Goal: Check status: Check status

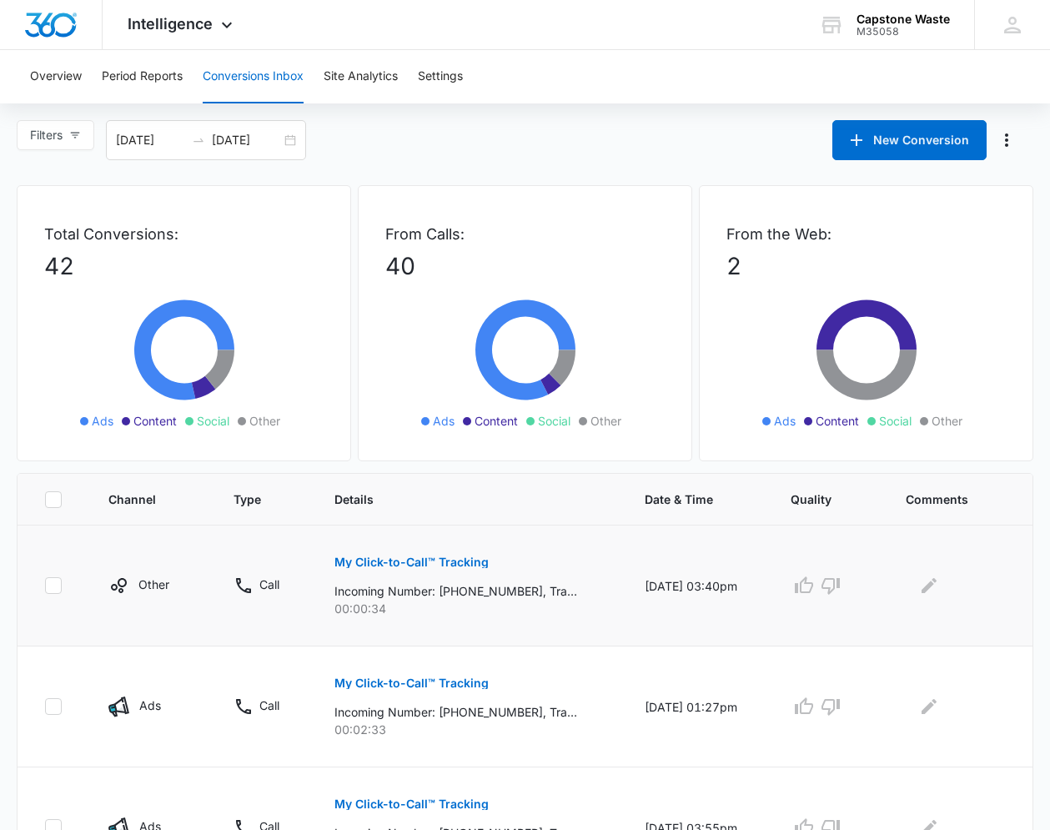
click at [381, 578] on button "My Click-to-Call™ Tracking" at bounding box center [411, 562] width 154 height 40
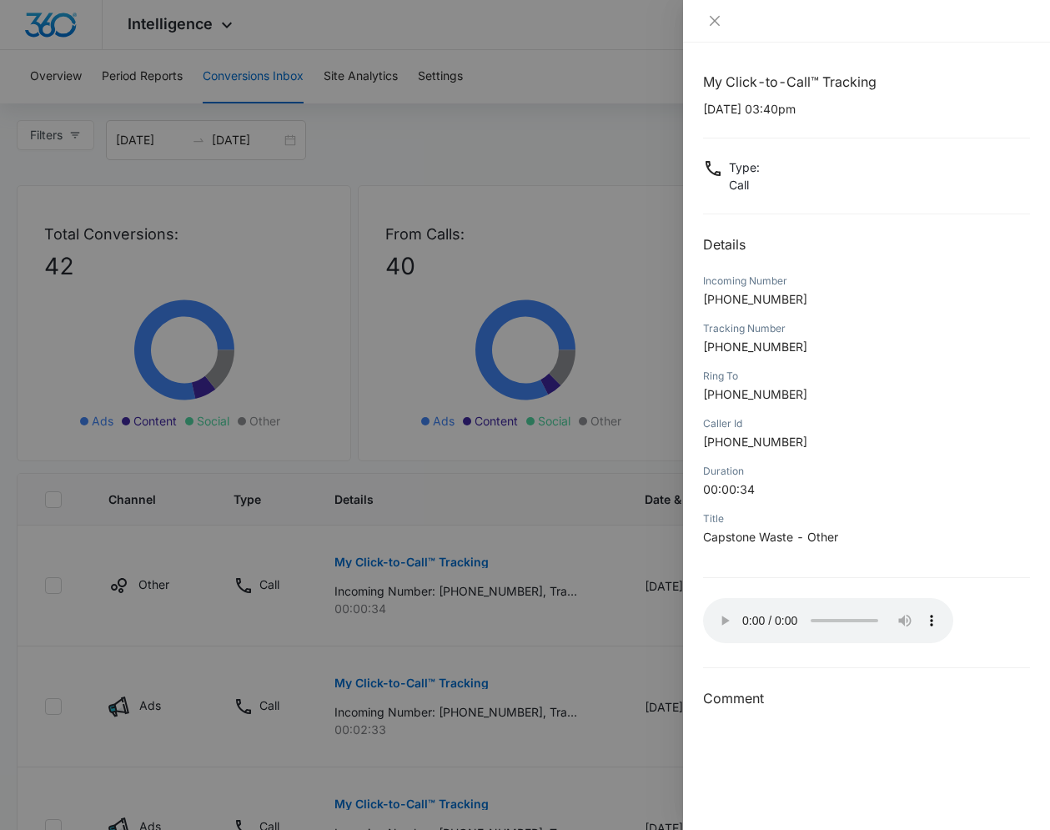
click at [545, 632] on div at bounding box center [525, 415] width 1050 height 830
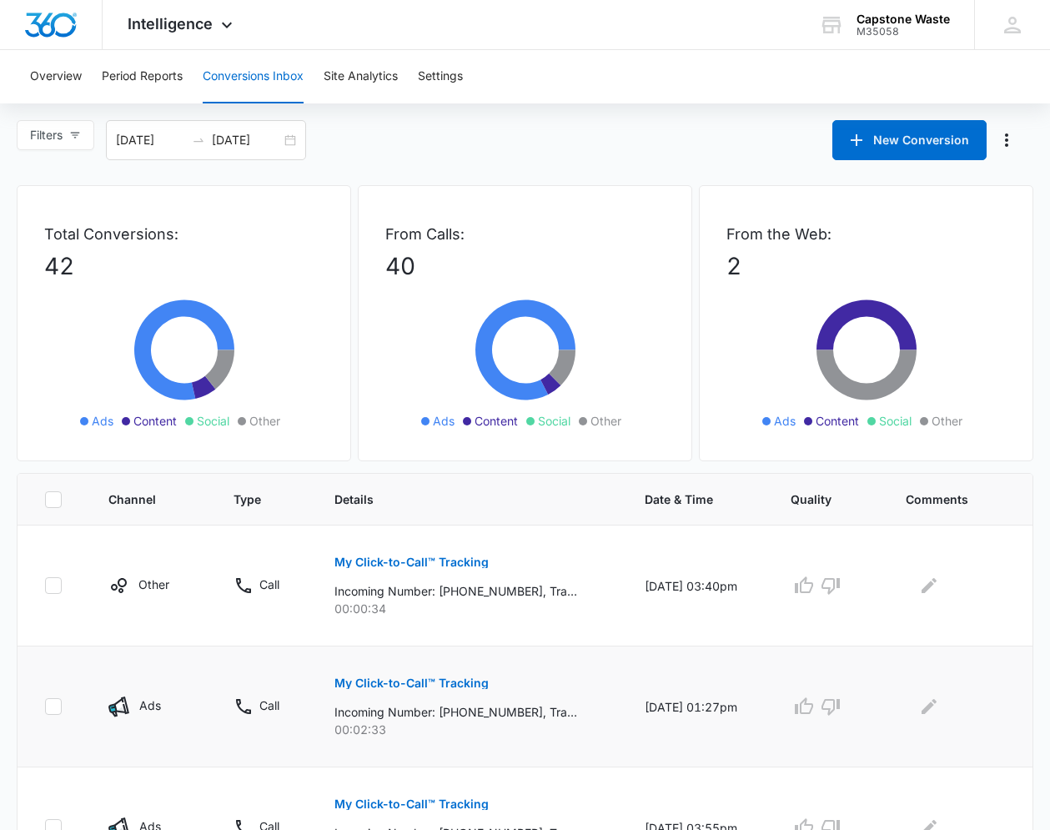
click at [419, 706] on p "Incoming Number: [PHONE_NUMBER], Tracking Number: [PHONE_NUMBER], Ring To: [PHO…" at bounding box center [455, 712] width 243 height 18
click at [415, 690] on button "My Click-to-Call™ Tracking" at bounding box center [411, 683] width 154 height 40
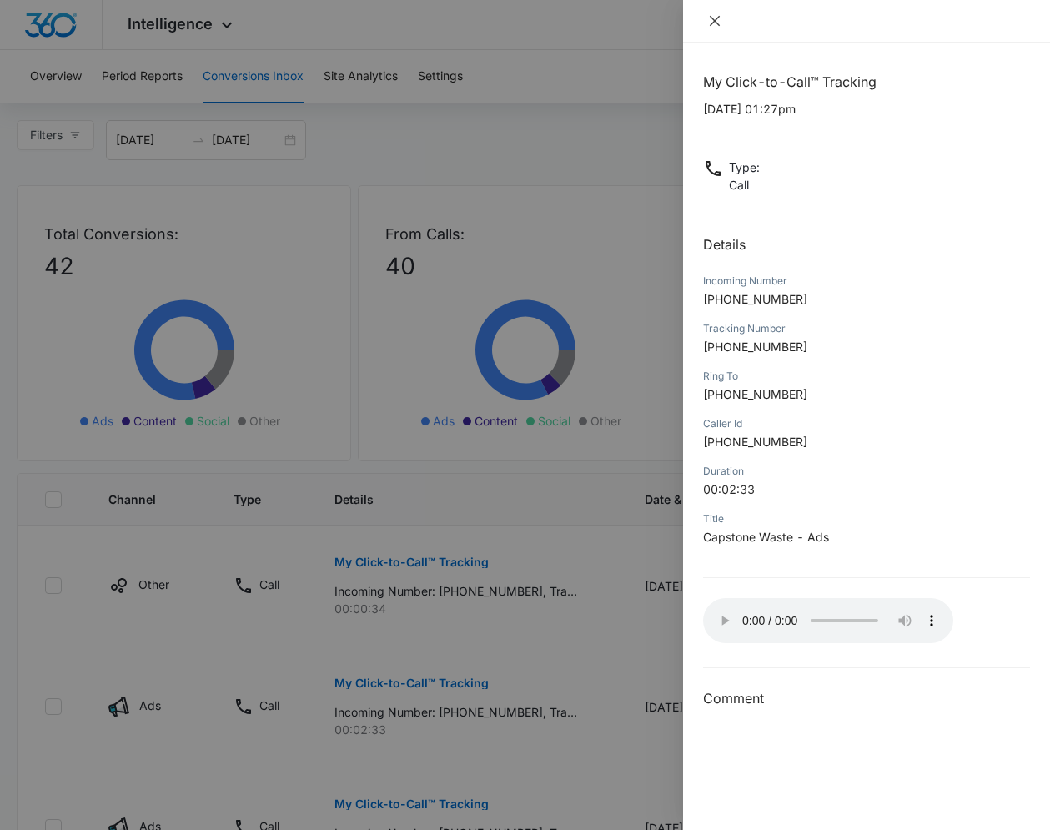
click at [710, 24] on icon "close" at bounding box center [715, 21] width 10 height 10
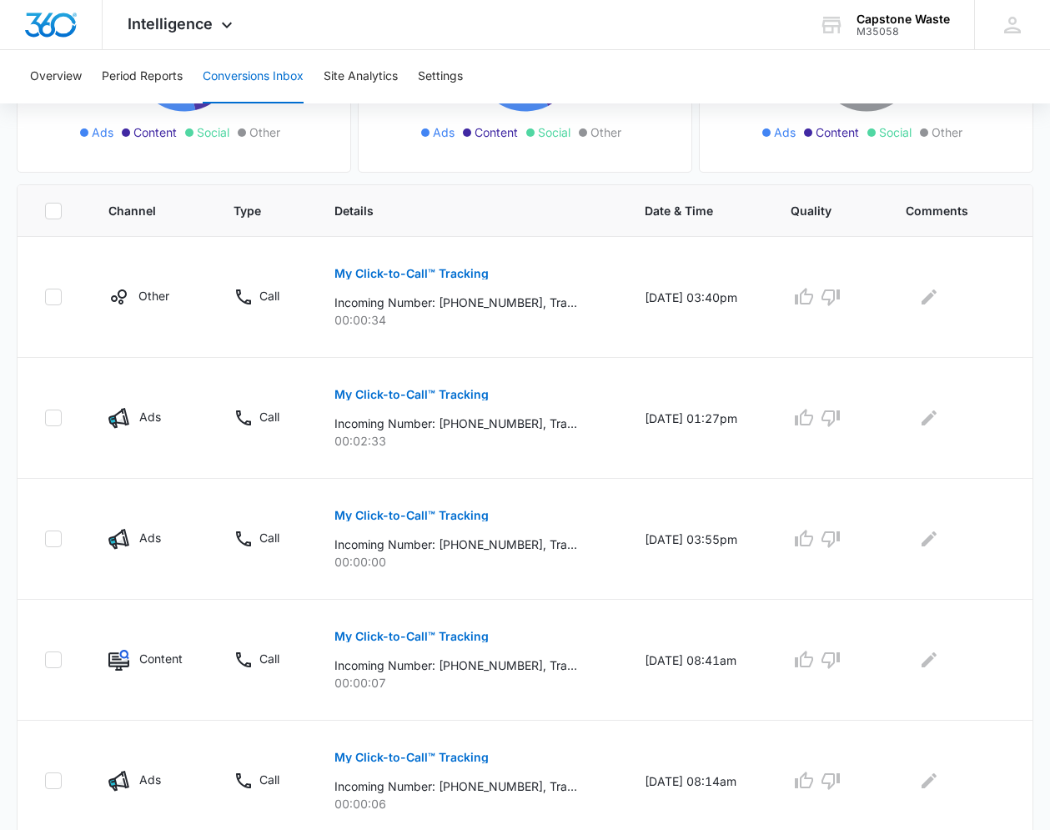
scroll to position [289, 0]
click at [533, 536] on p "Incoming Number: [PHONE_NUMBER], Tracking Number: [PHONE_NUMBER], Ring To: [PHO…" at bounding box center [455, 544] width 243 height 18
click at [439, 515] on p "My Click-to-Call™ Tracking" at bounding box center [411, 515] width 154 height 12
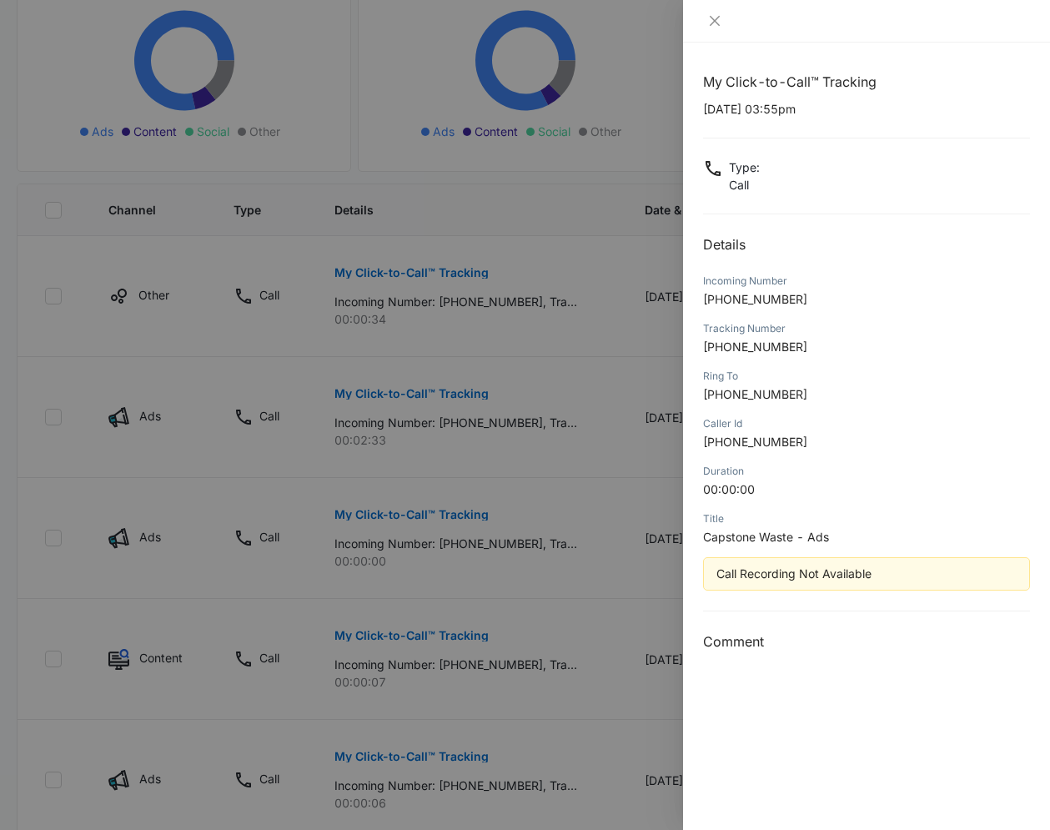
click at [448, 519] on div at bounding box center [525, 415] width 1050 height 830
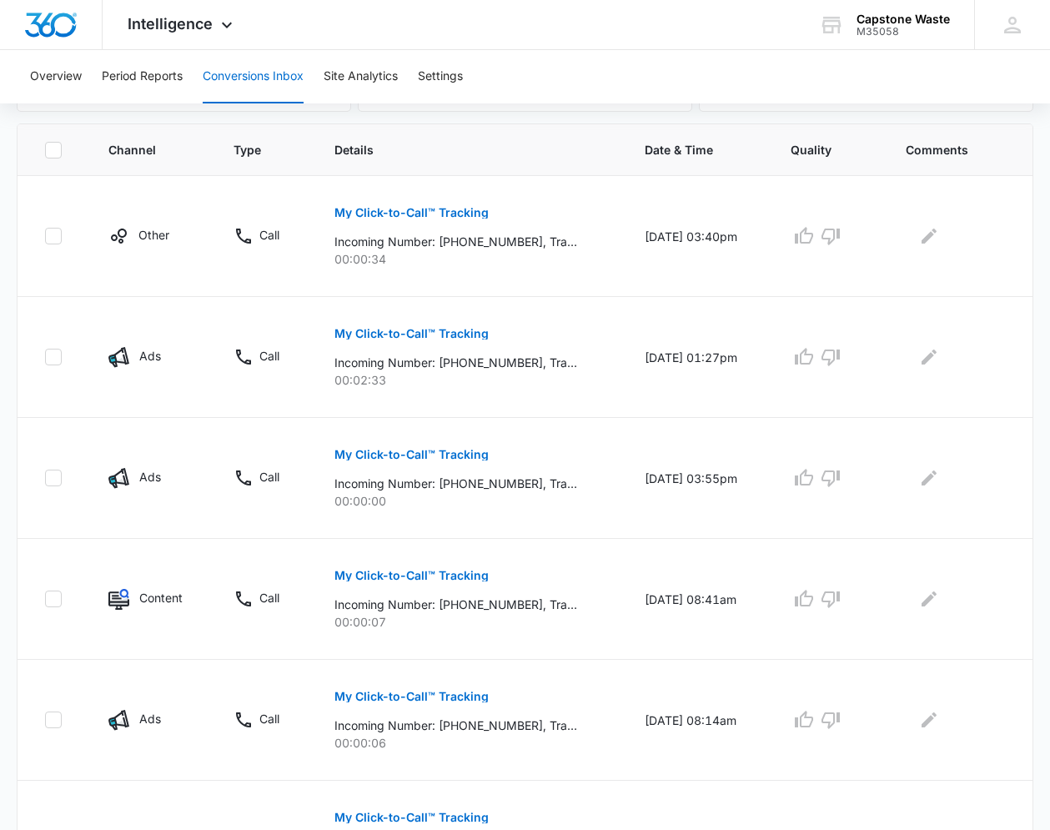
scroll to position [350, 0]
click at [386, 575] on p "My Click-to-Call™ Tracking" at bounding box center [411, 575] width 154 height 12
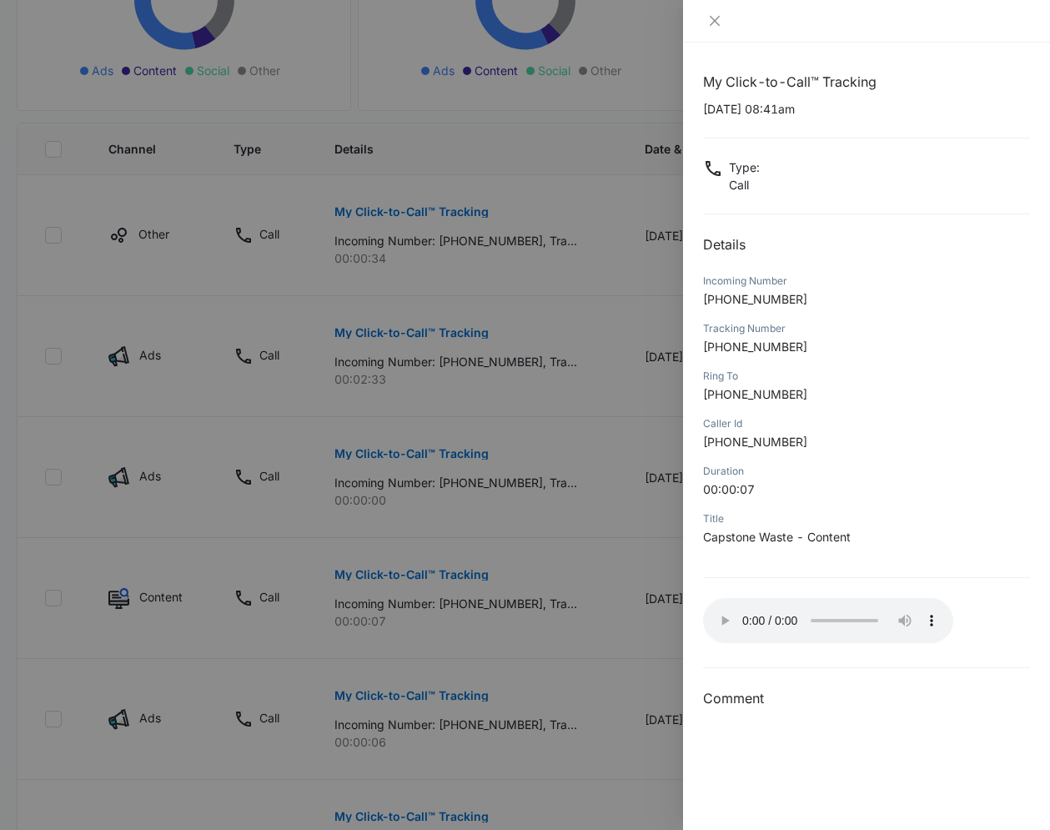
click at [525, 552] on div at bounding box center [525, 415] width 1050 height 830
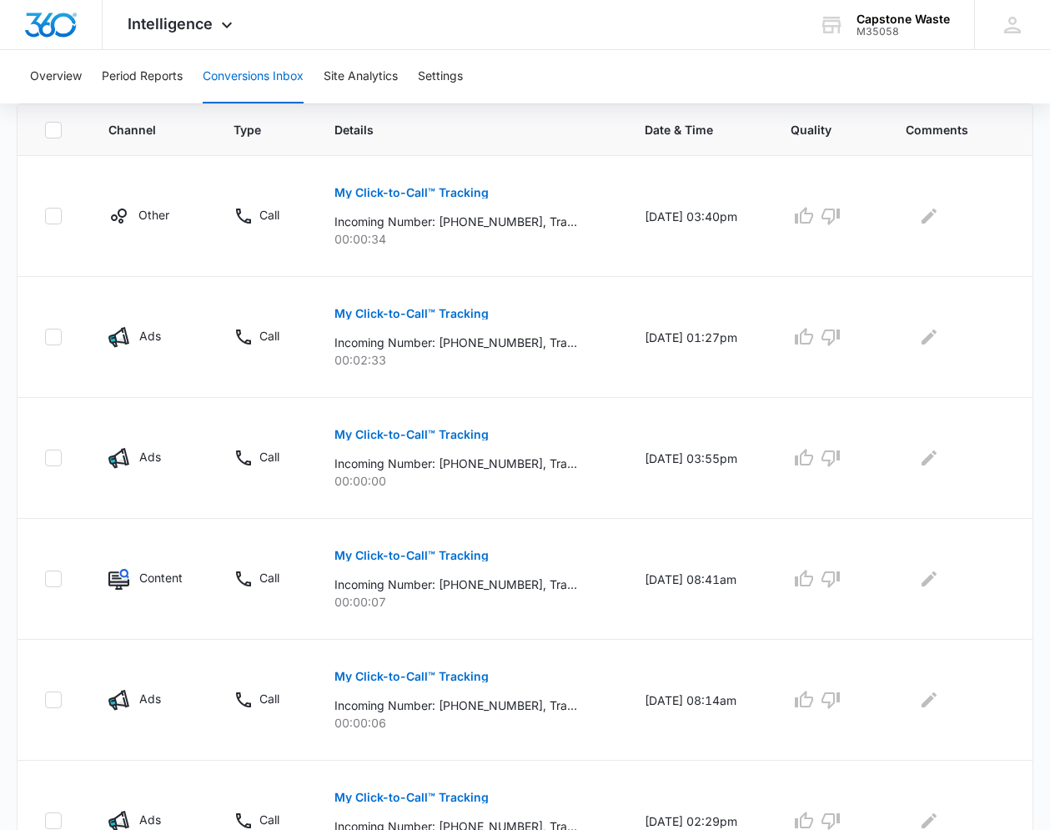
scroll to position [370, 0]
click at [346, 666] on button "My Click-to-Call™ Tracking" at bounding box center [411, 676] width 154 height 40
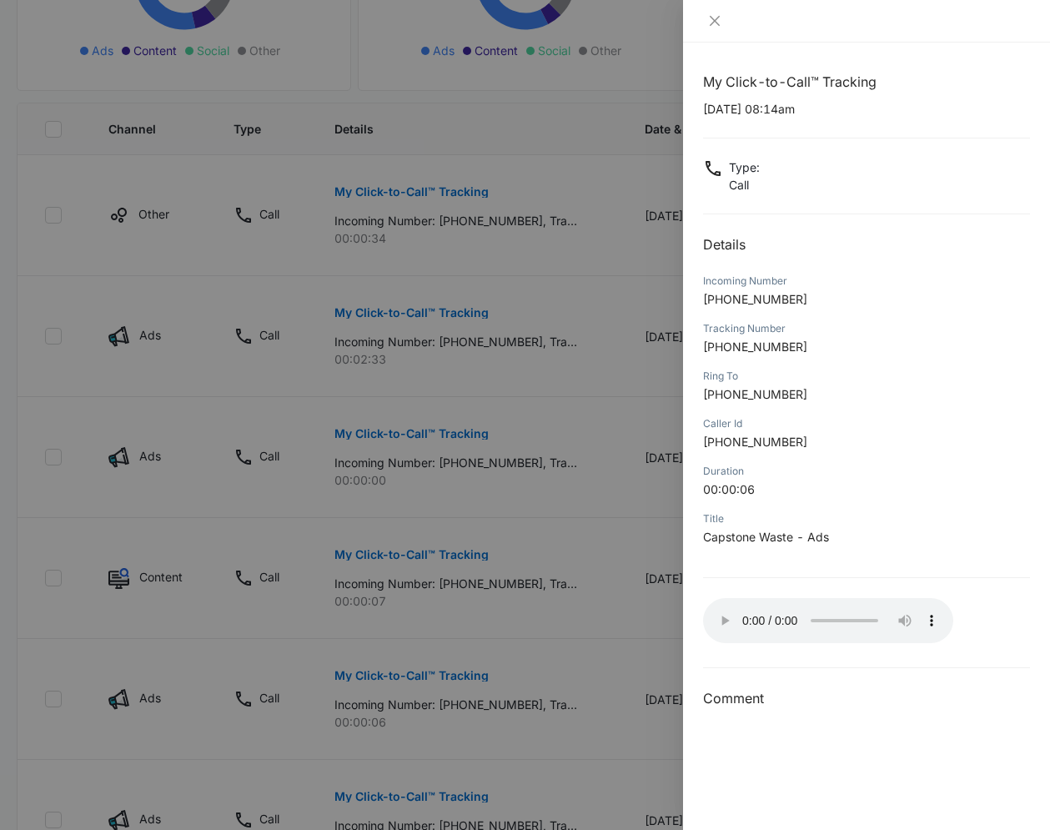
click at [314, 554] on div at bounding box center [525, 415] width 1050 height 830
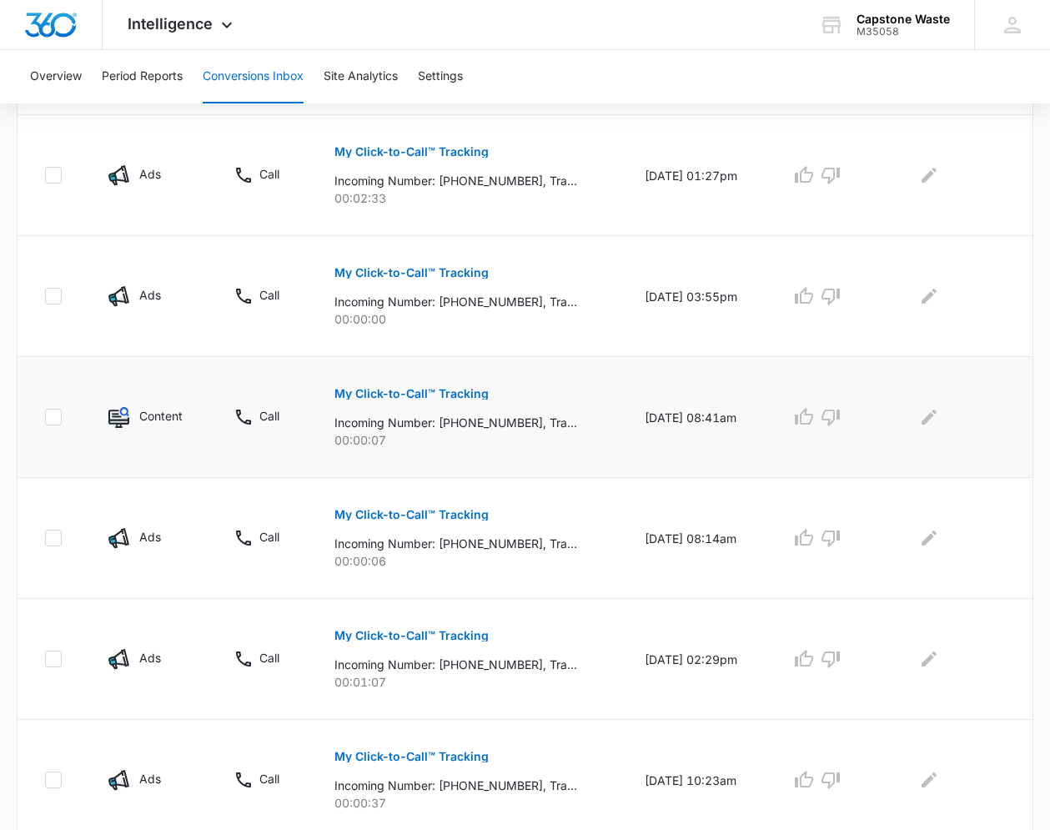
scroll to position [607, 0]
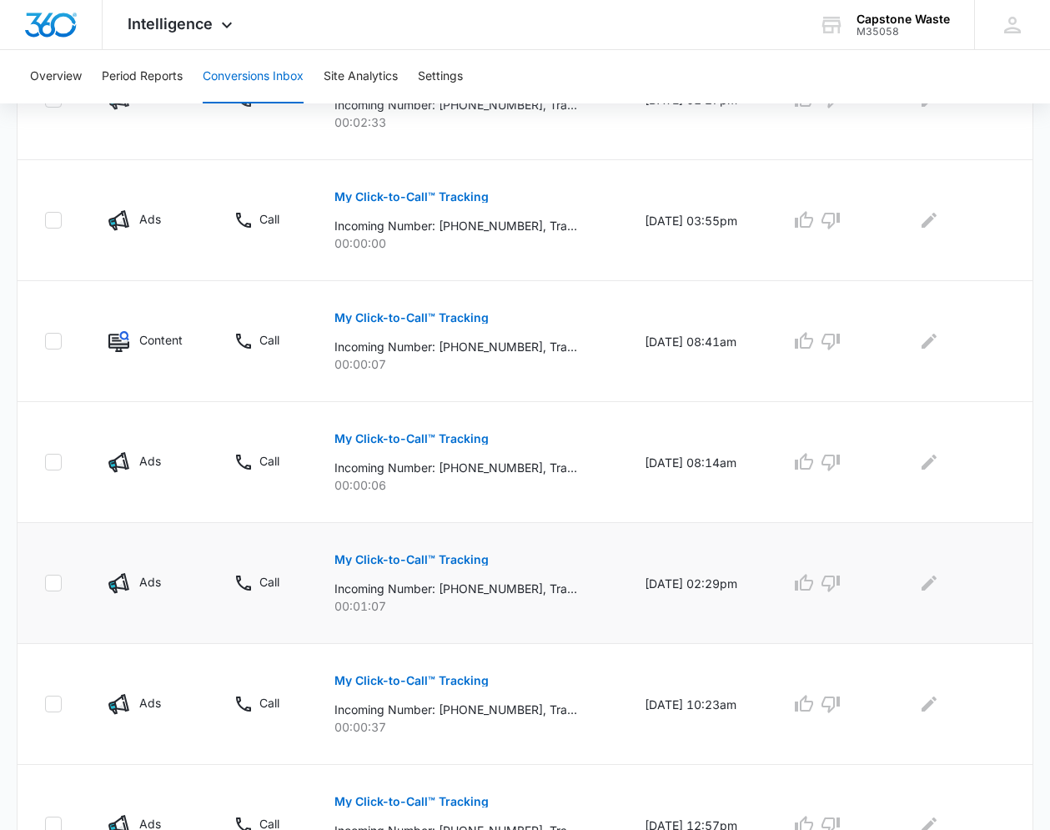
click at [351, 560] on p "My Click-to-Call™ Tracking" at bounding box center [411, 560] width 154 height 12
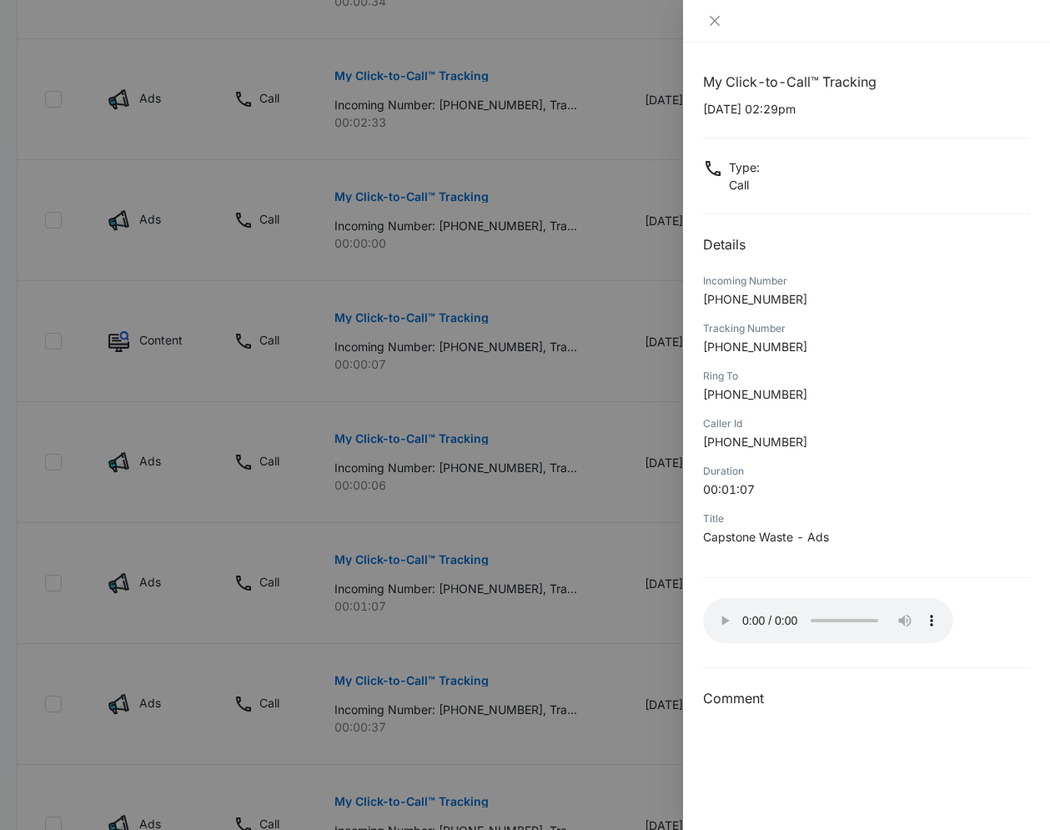
click at [516, 503] on div at bounding box center [525, 415] width 1050 height 830
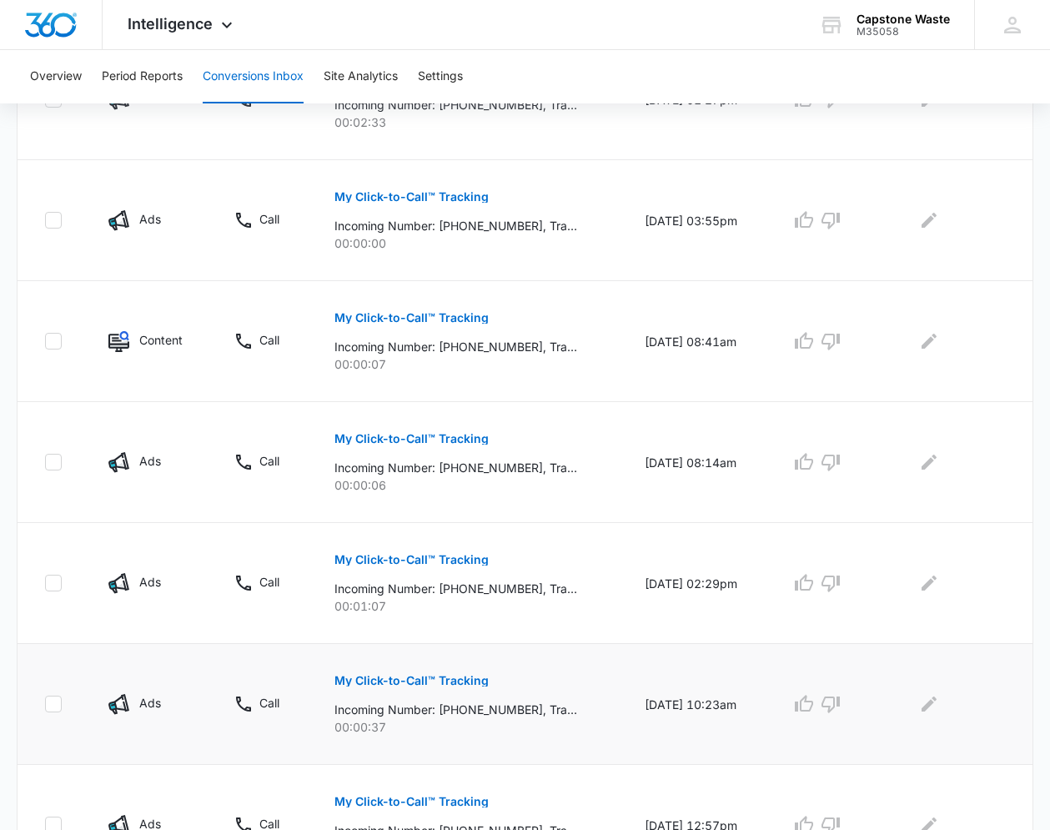
click at [401, 679] on p "My Click-to-Call™ Tracking" at bounding box center [411, 681] width 154 height 12
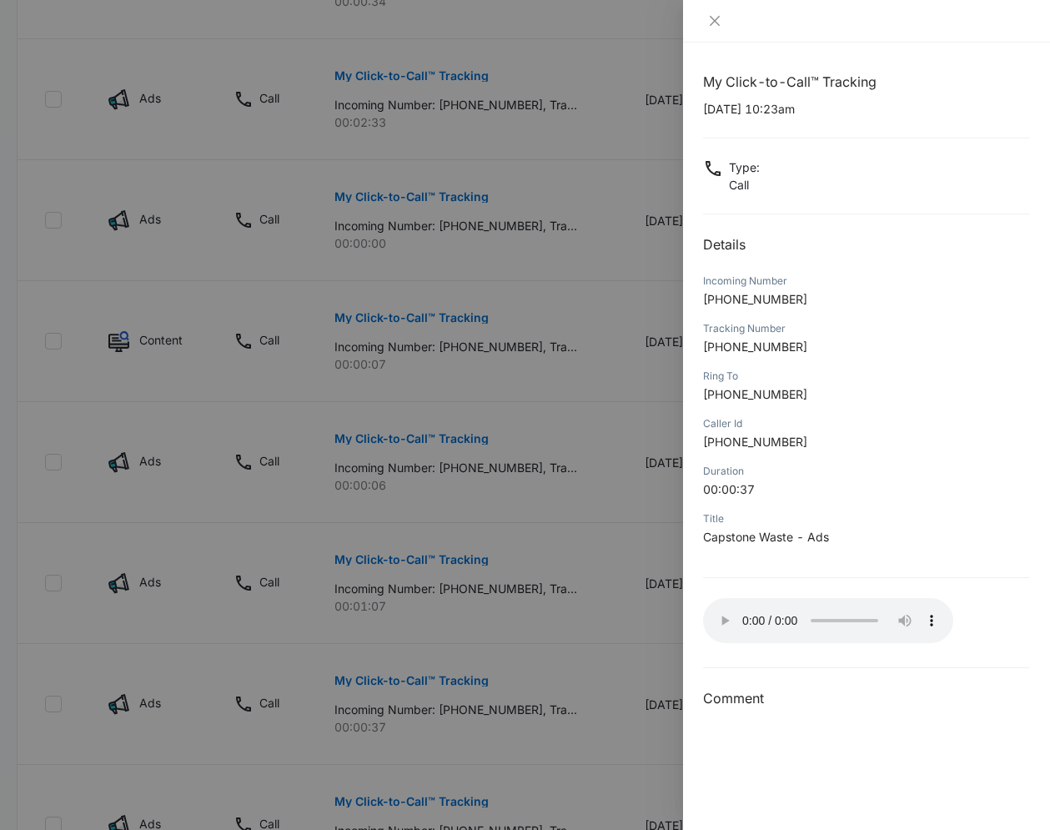
scroll to position [724, 0]
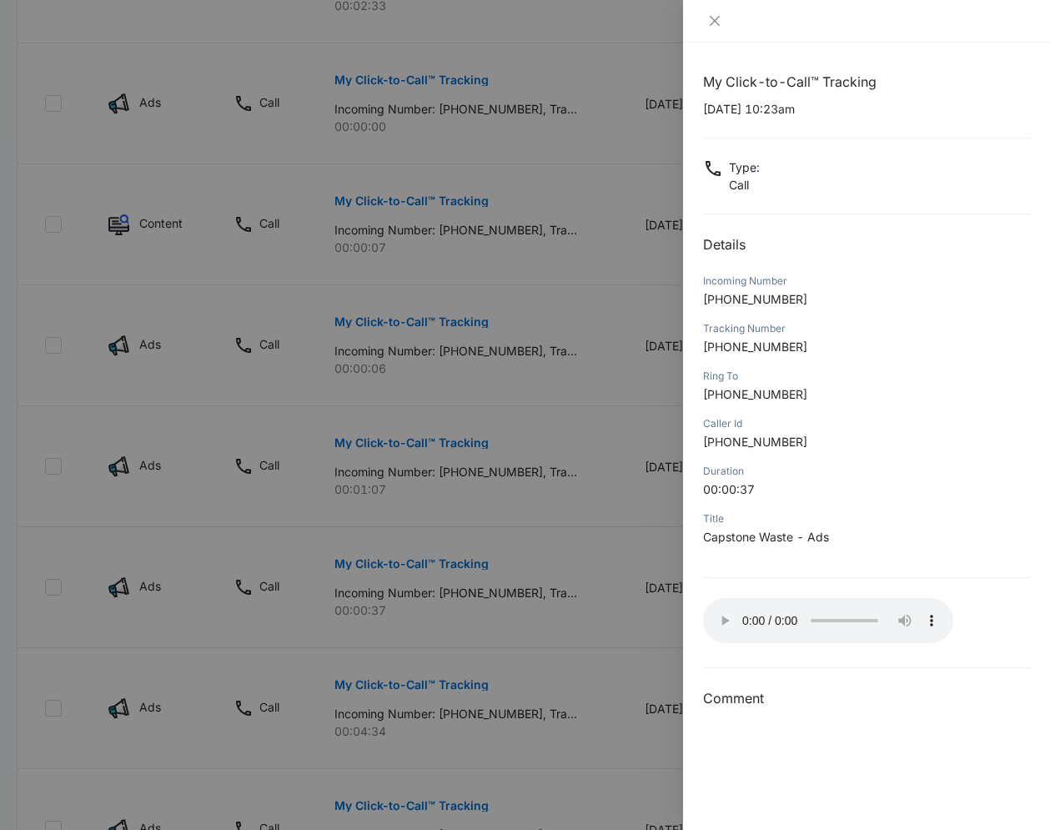
click at [393, 522] on div at bounding box center [525, 415] width 1050 height 830
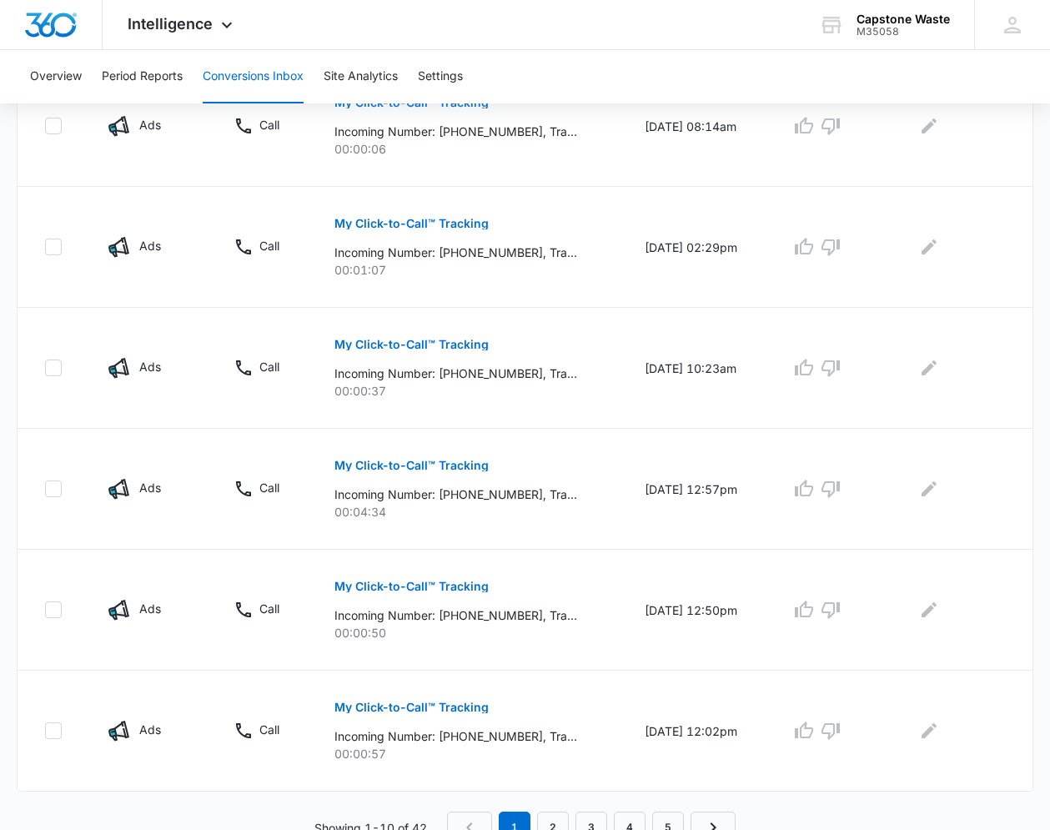
scroll to position [952, 0]
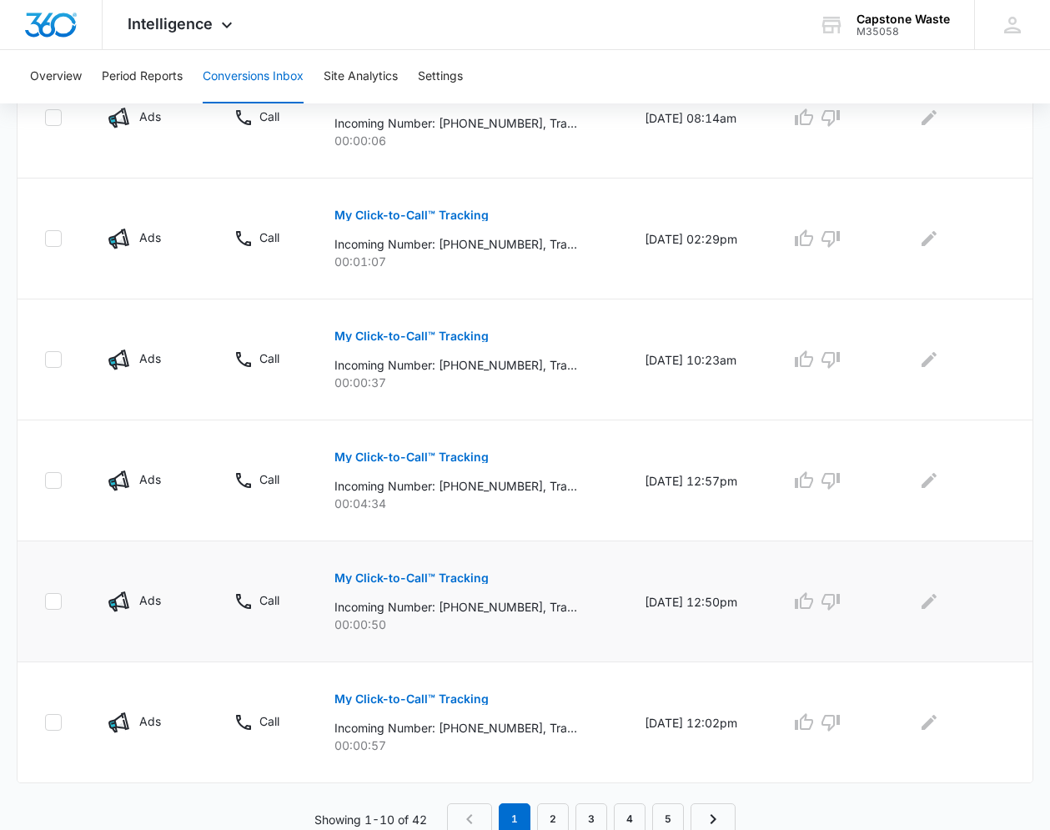
click at [350, 576] on p "My Click-to-Call™ Tracking" at bounding box center [411, 578] width 154 height 12
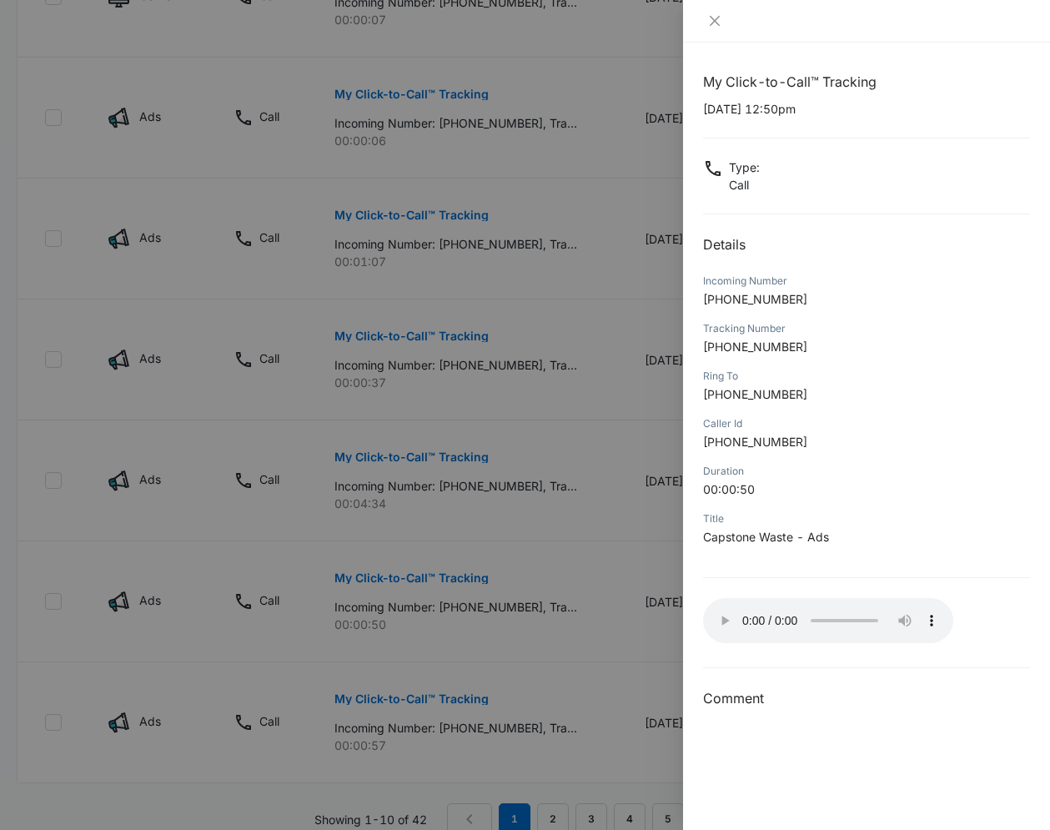
click at [420, 517] on div at bounding box center [525, 415] width 1050 height 830
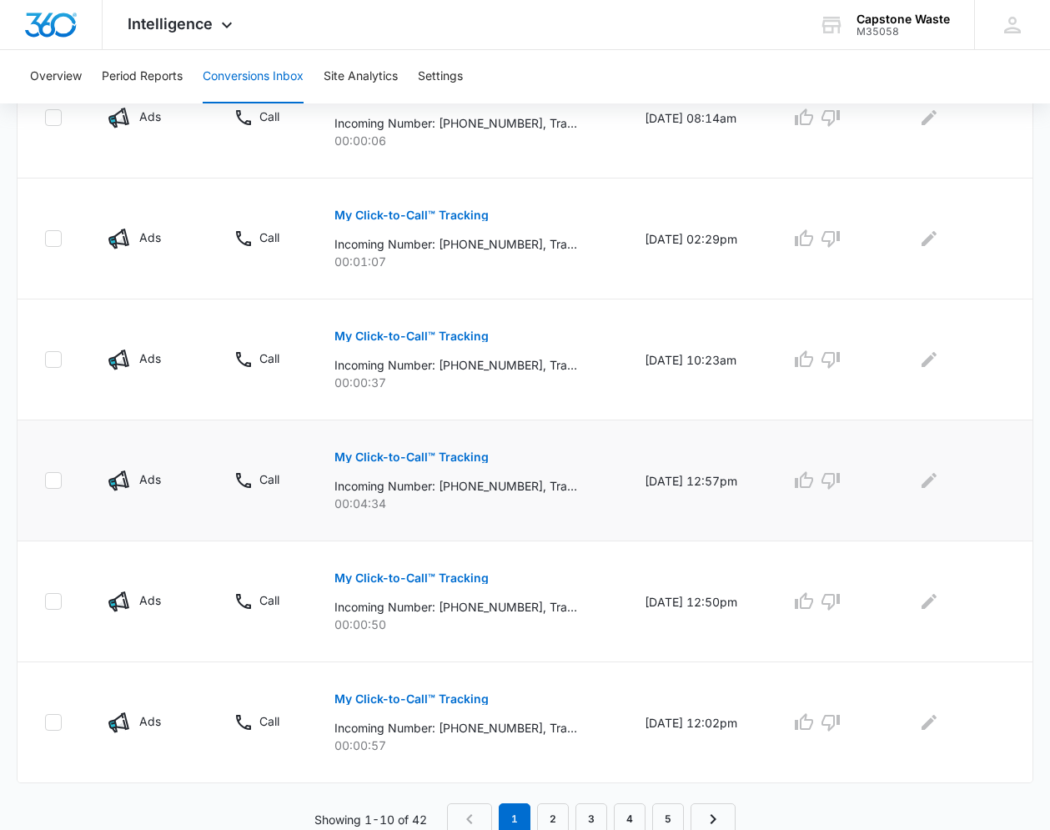
scroll to position [957, 0]
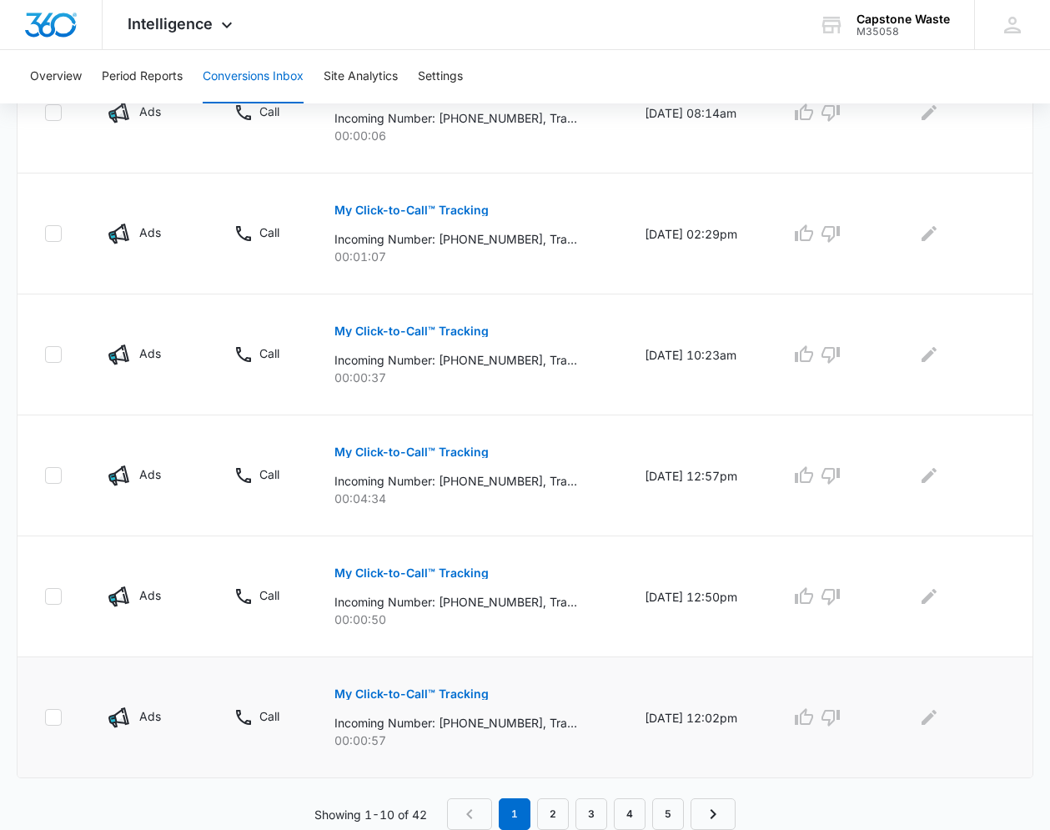
click at [432, 694] on p "My Click-to-Call™ Tracking" at bounding box center [411, 694] width 154 height 12
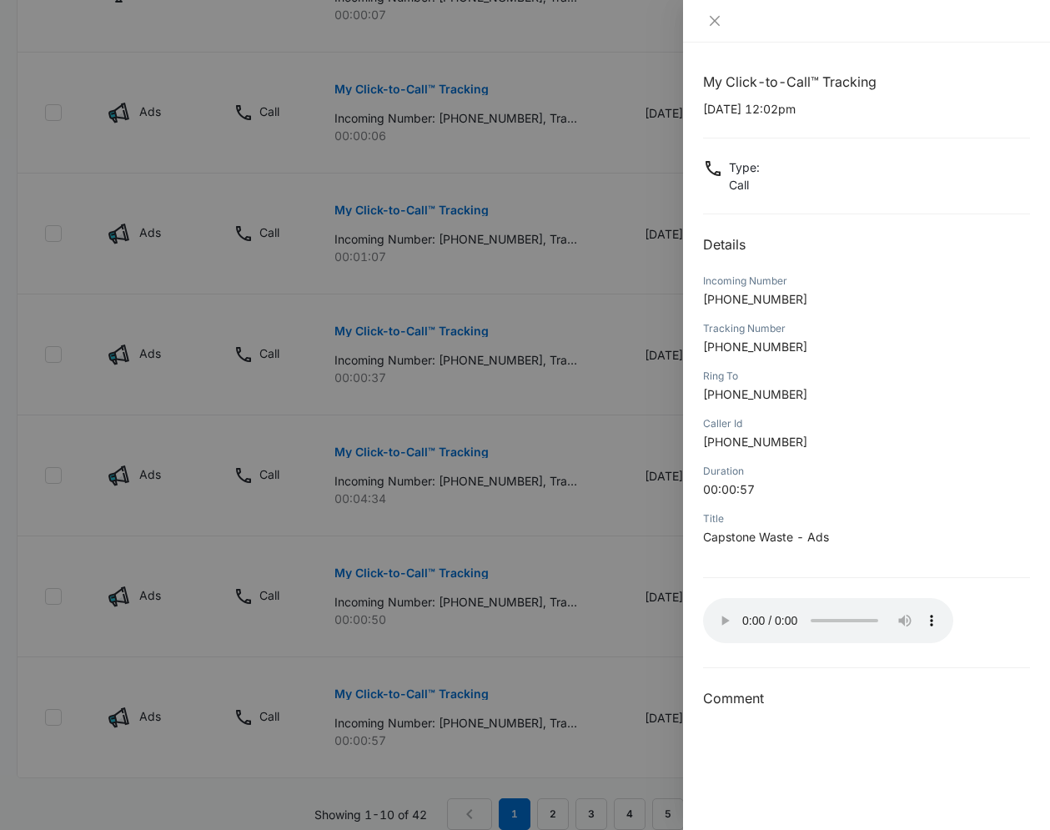
click at [618, 623] on div at bounding box center [525, 415] width 1050 height 830
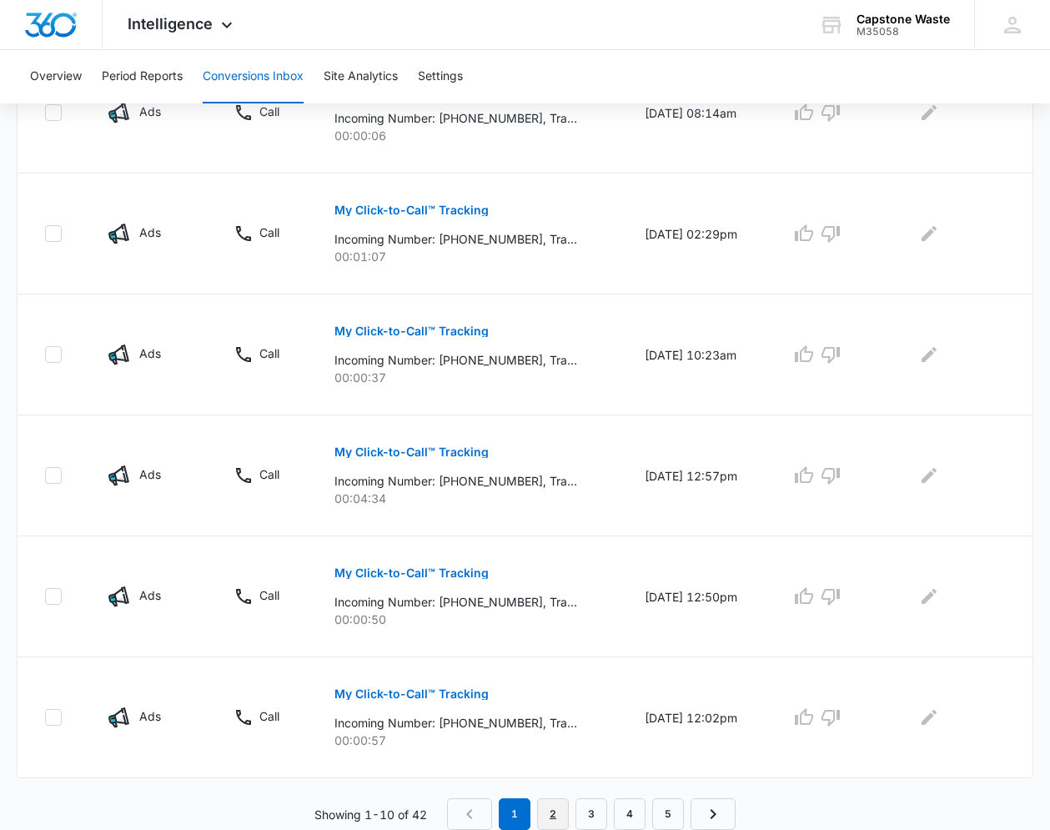
click at [555, 804] on link "2" at bounding box center [553, 814] width 32 height 32
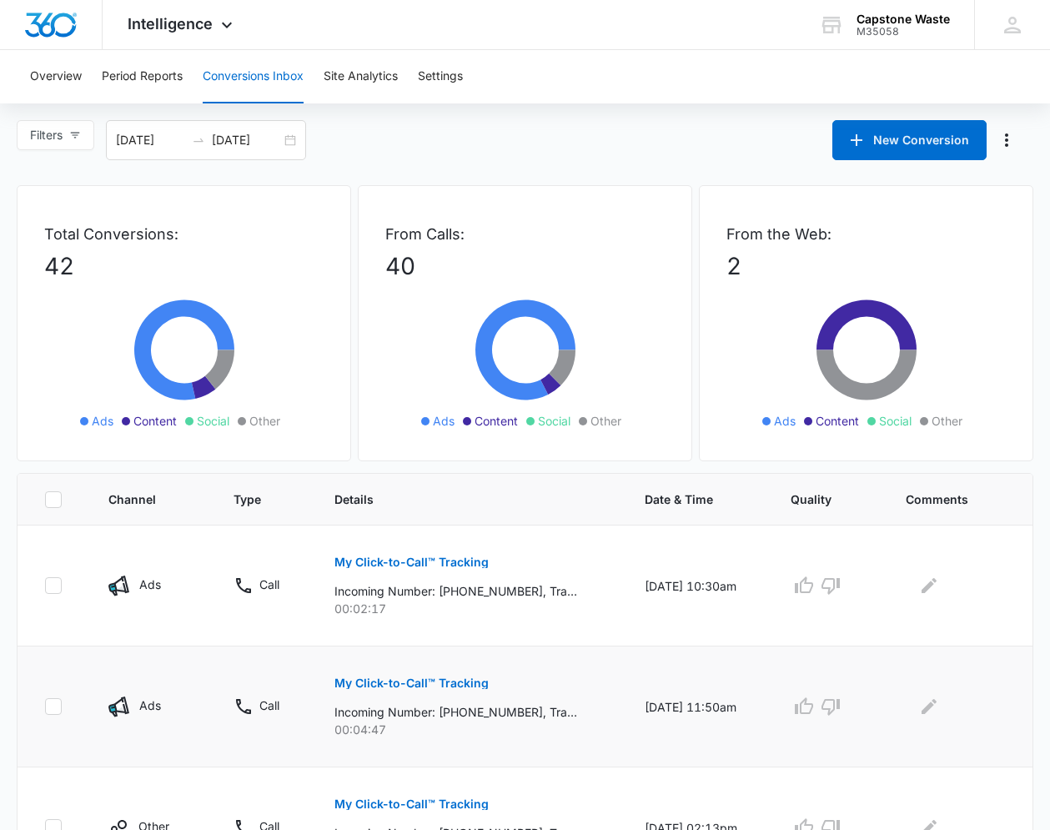
click at [460, 685] on p "My Click-to-Call™ Tracking" at bounding box center [411, 683] width 154 height 12
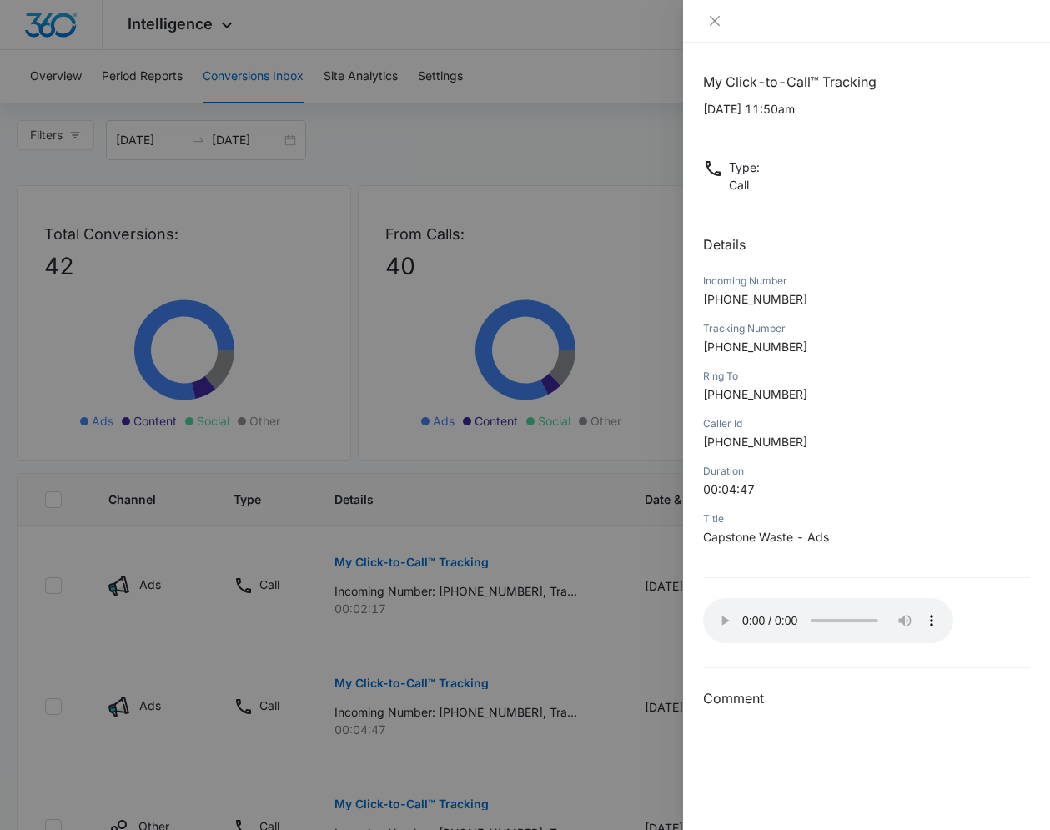
click at [255, 632] on div at bounding box center [525, 415] width 1050 height 830
